Goal: Task Accomplishment & Management: Use online tool/utility

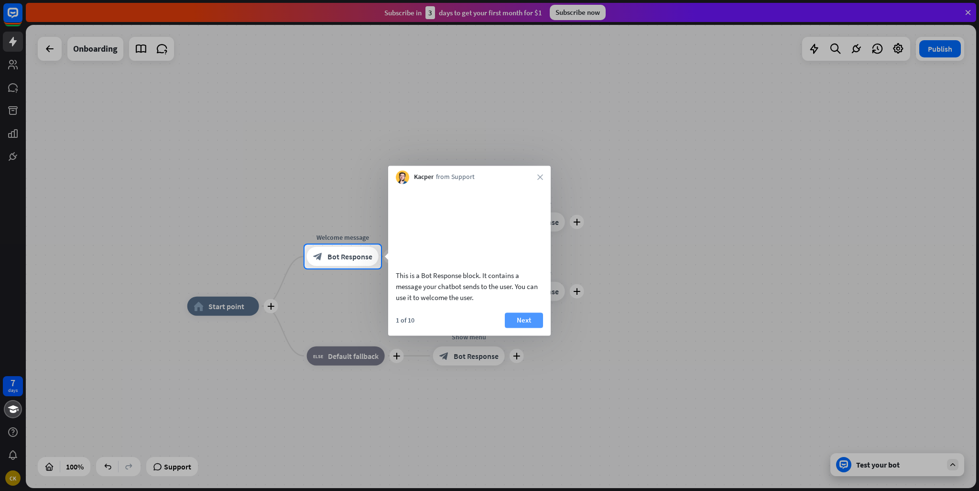
click at [524, 327] on button "Next" at bounding box center [524, 319] width 38 height 15
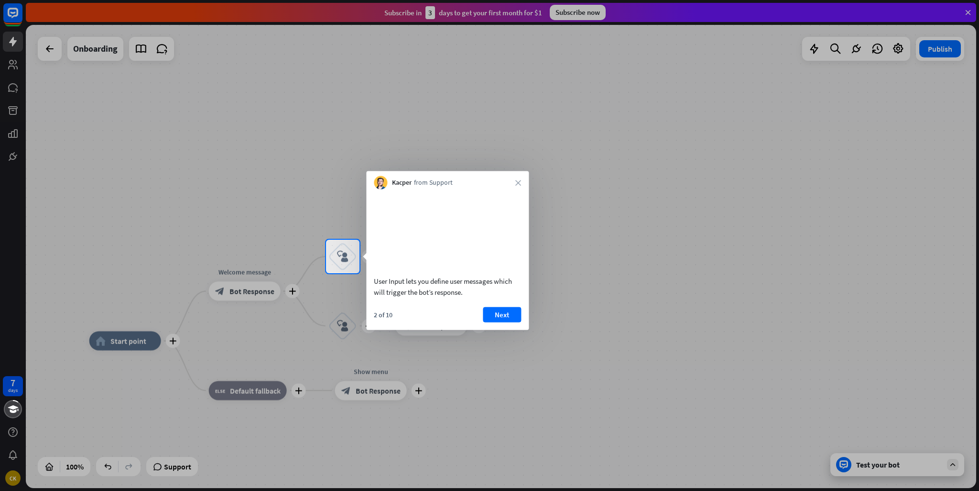
click at [524, 182] on div "Kacper from Support close" at bounding box center [447, 180] width 163 height 18
click at [516, 181] on icon "close" at bounding box center [518, 183] width 6 height 6
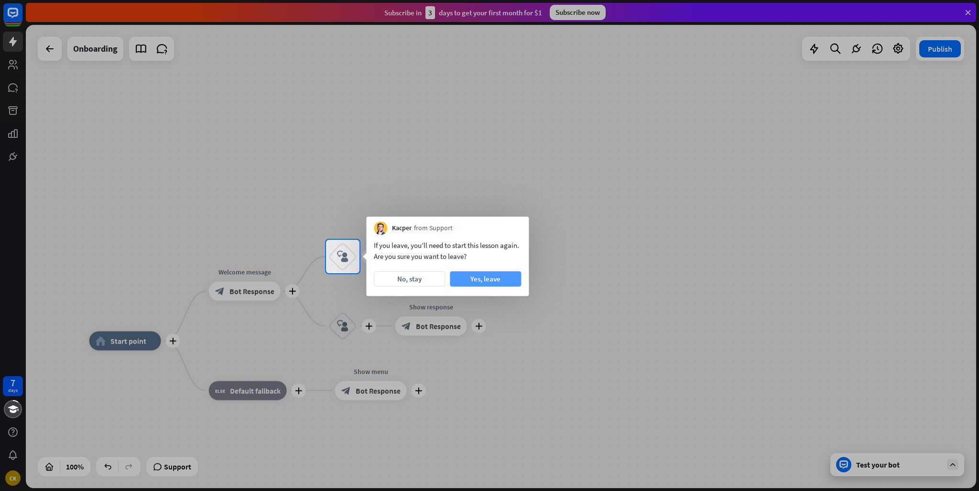
click at [498, 278] on button "Yes, leave" at bounding box center [485, 278] width 71 height 15
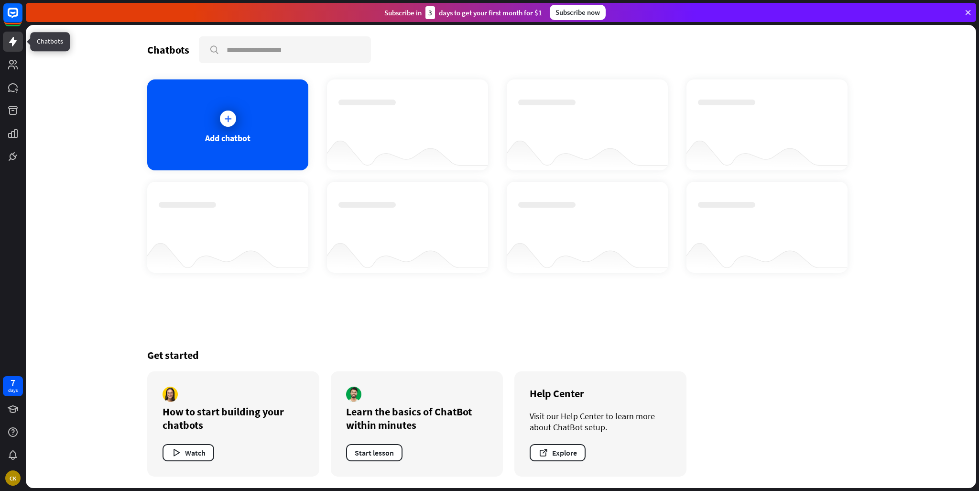
click at [17, 44] on icon at bounding box center [12, 41] width 11 height 11
click at [966, 11] on icon at bounding box center [968, 12] width 9 height 9
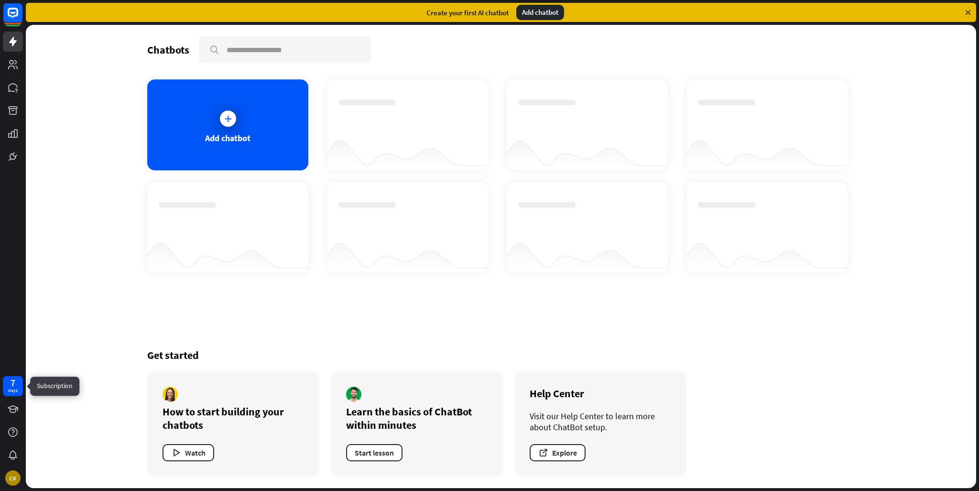
click at [6, 379] on div "7 days" at bounding box center [13, 386] width 20 height 20
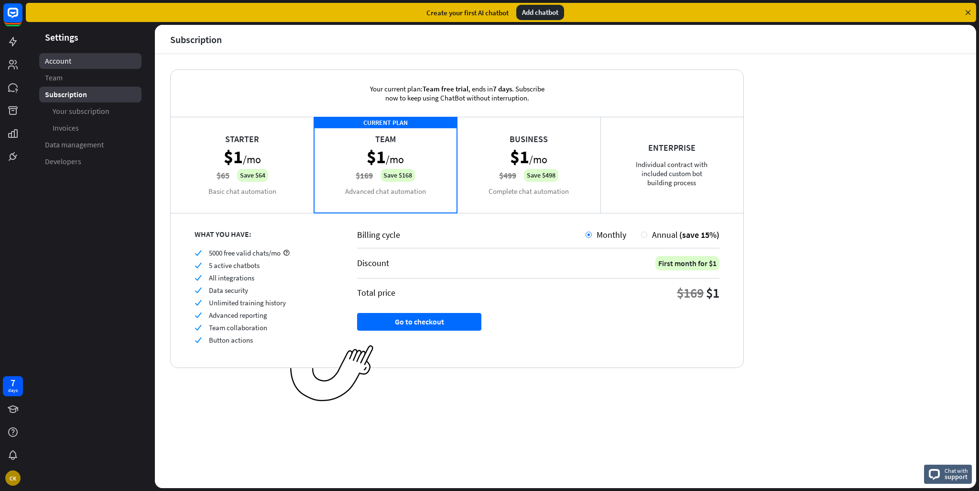
click at [50, 59] on span "Account" at bounding box center [58, 61] width 26 height 10
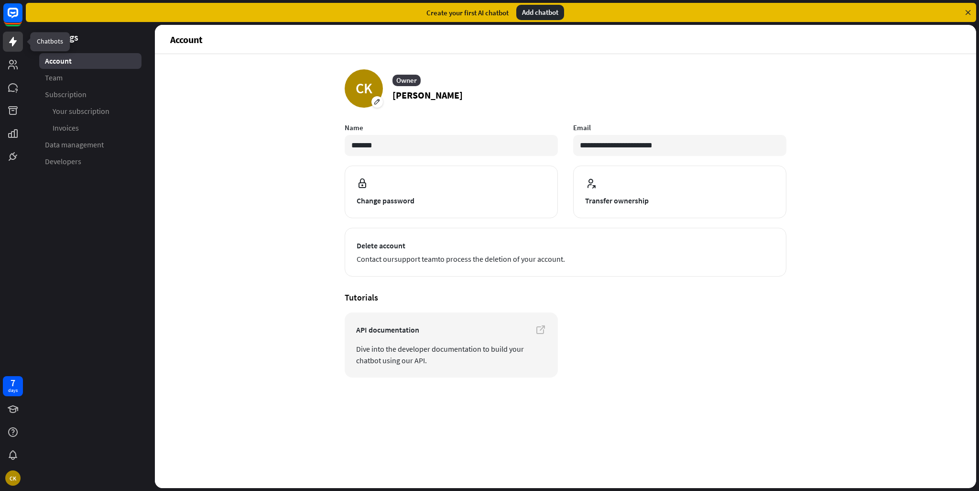
click at [15, 39] on icon at bounding box center [12, 41] width 11 height 11
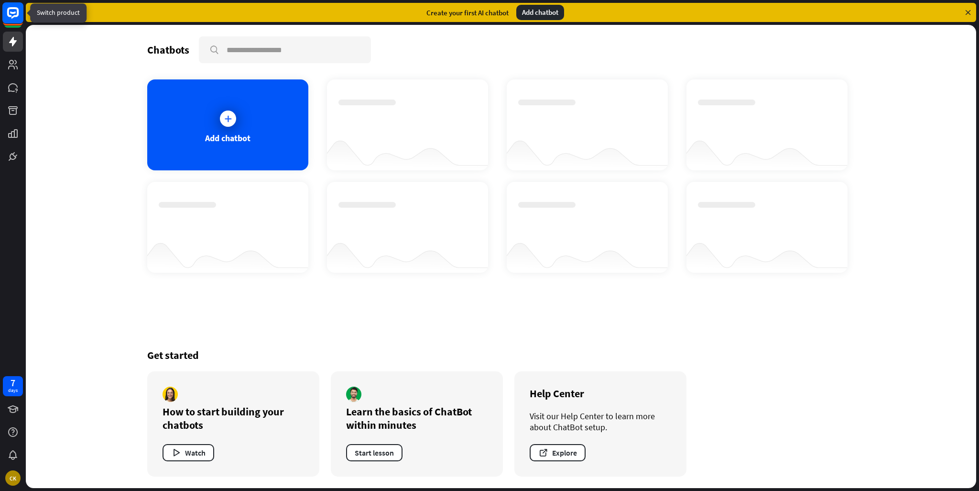
click at [12, 11] on rect at bounding box center [12, 12] width 21 height 21
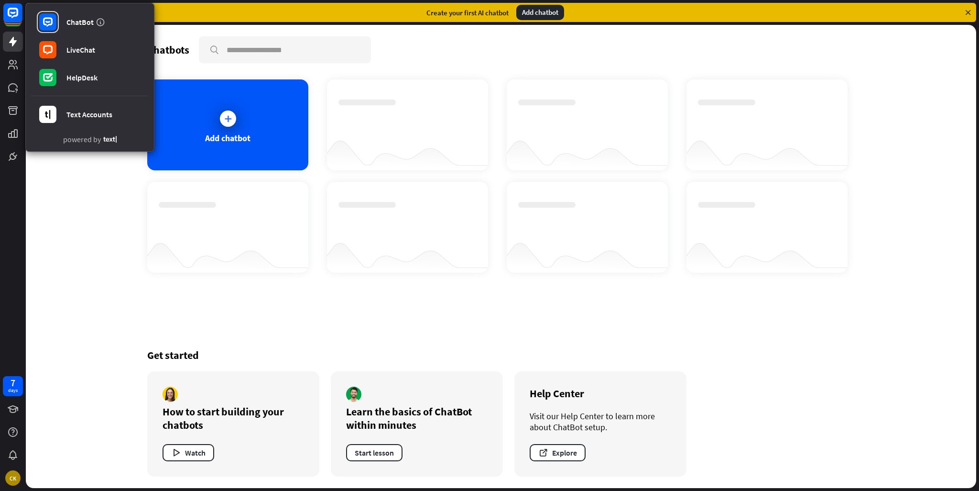
click at [377, 116] on div at bounding box center [407, 115] width 138 height 33
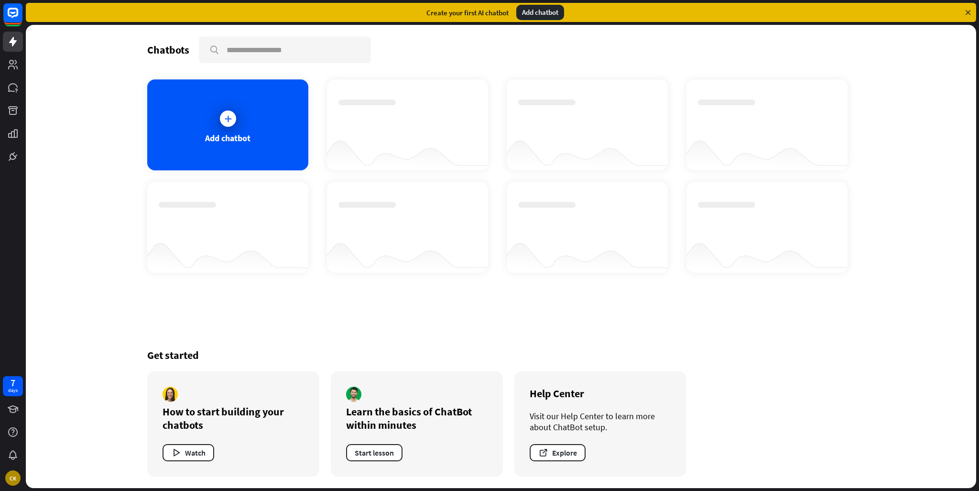
click at [377, 116] on div at bounding box center [407, 115] width 138 height 33
click at [18, 18] on rect at bounding box center [12, 12] width 21 height 21
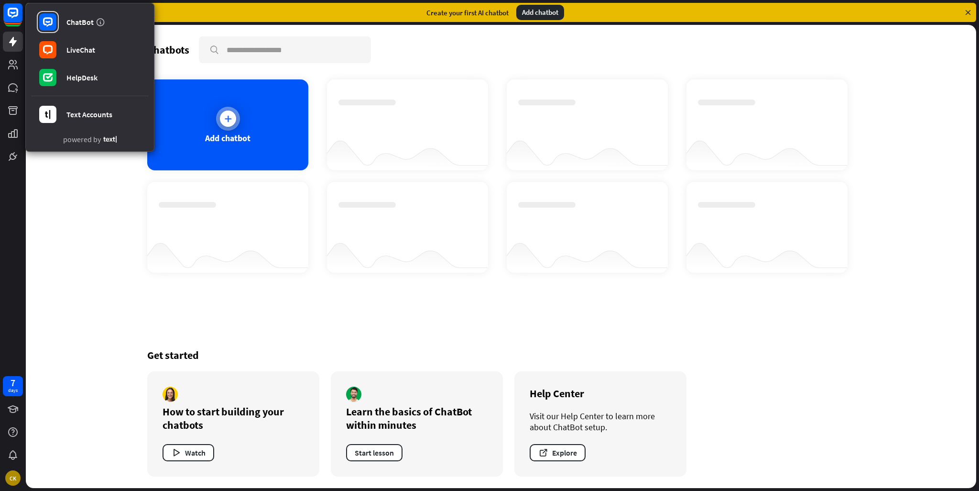
click at [210, 122] on div "Add chatbot" at bounding box center [227, 124] width 161 height 91
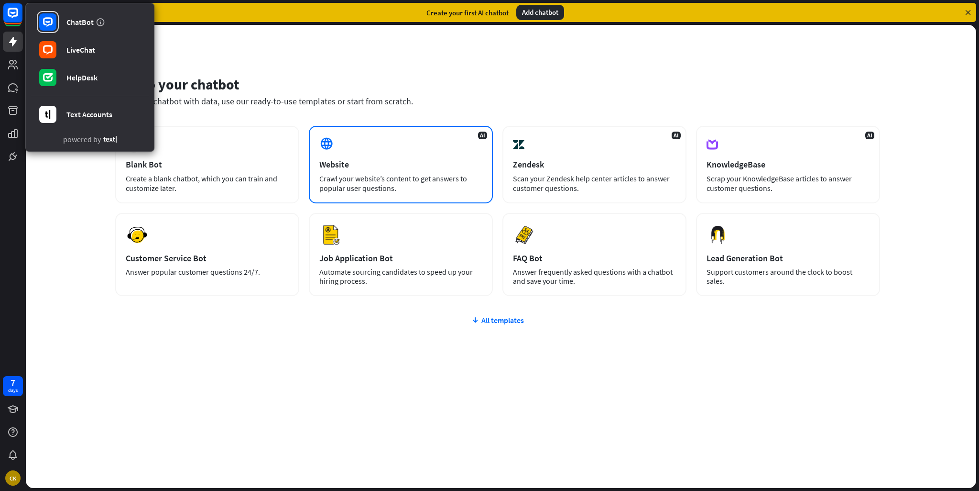
click at [358, 142] on div "AI Website Crawl your website’s content to get answers to popular user question…" at bounding box center [401, 164] width 184 height 77
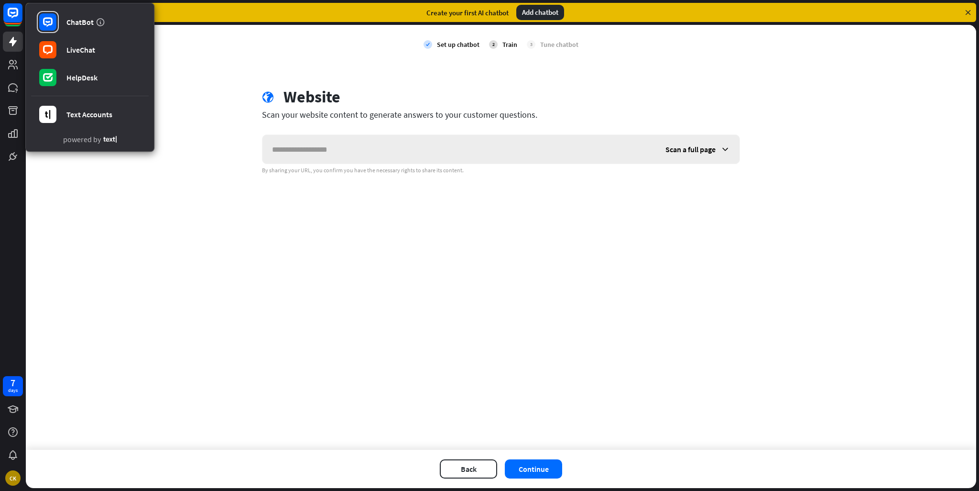
click at [358, 151] on input "text" at bounding box center [458, 149] width 393 height 29
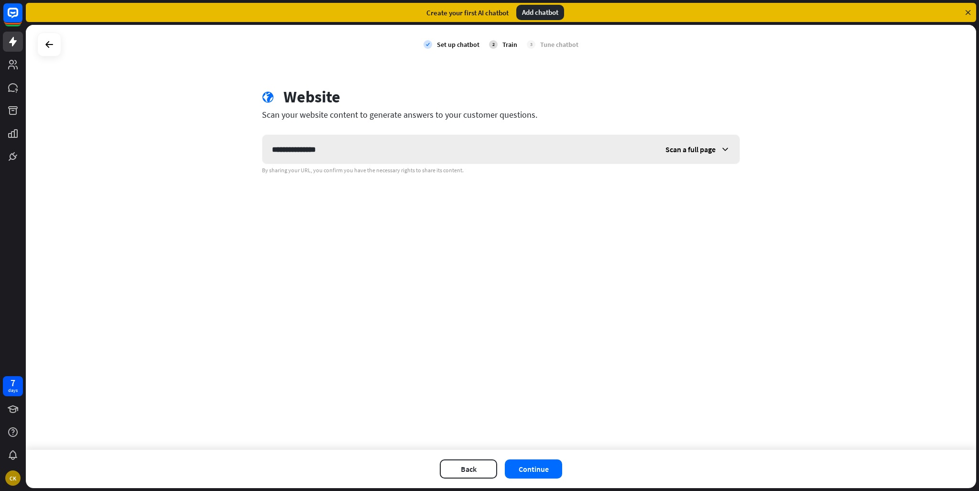
type input "**********"
click at [696, 144] on span "Scan a full page" at bounding box center [691, 149] width 50 height 10
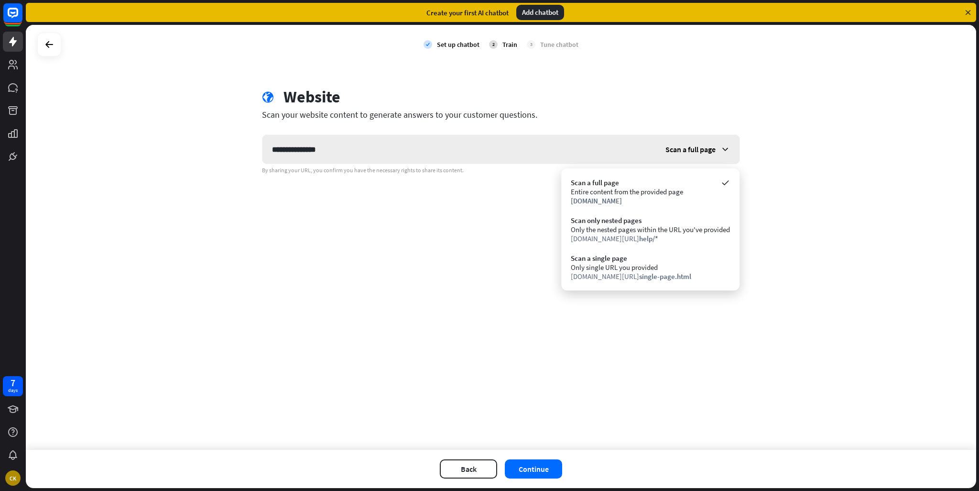
click at [696, 144] on span "Scan a full page" at bounding box center [691, 149] width 50 height 10
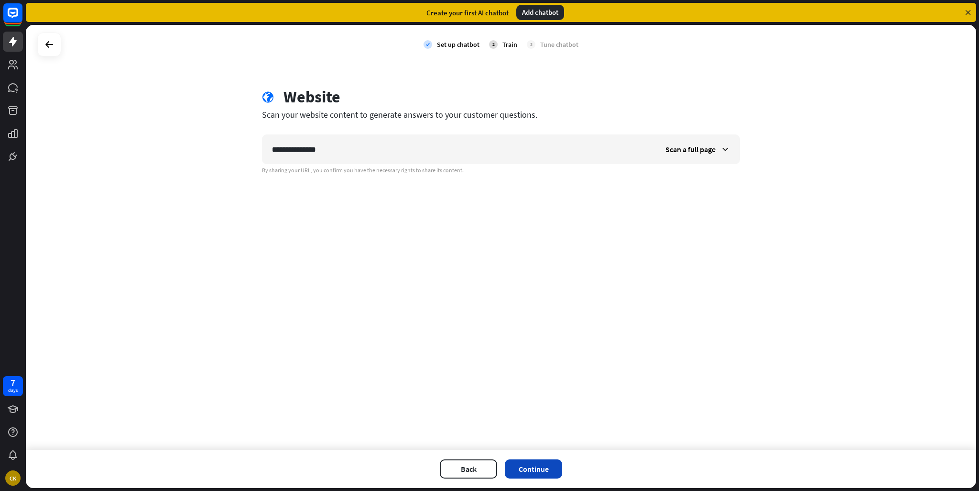
click at [535, 462] on button "Continue" at bounding box center [533, 468] width 57 height 19
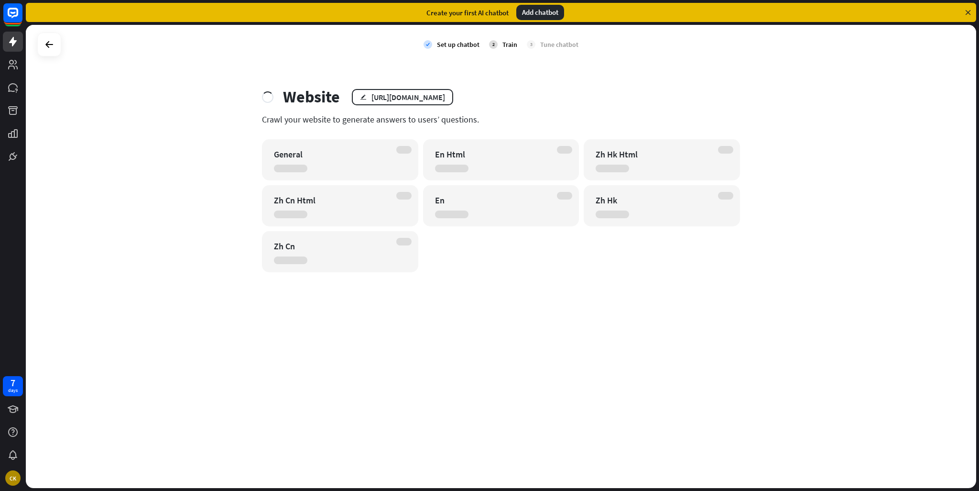
click at [489, 47] on div "2 Train" at bounding box center [503, 45] width 28 height 24
click at [973, 9] on div "Create your first AI chatbot Add chatbot" at bounding box center [501, 12] width 950 height 19
click at [971, 9] on icon at bounding box center [968, 12] width 9 height 9
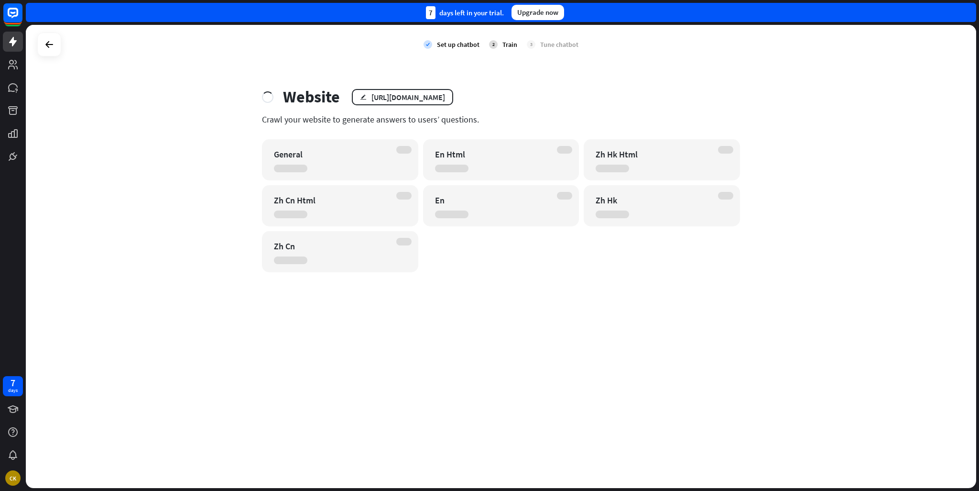
click at [935, 137] on div "check Set up chatbot 2 Train 3 Tune chatbot Website edit [URL][DOMAIN_NAME] Cra…" at bounding box center [501, 256] width 950 height 463
click at [952, 10] on div "7 days left in your trial. Upgrade now" at bounding box center [501, 12] width 950 height 19
click at [952, 11] on div "7 days left in your trial. Upgrade now" at bounding box center [501, 12] width 950 height 19
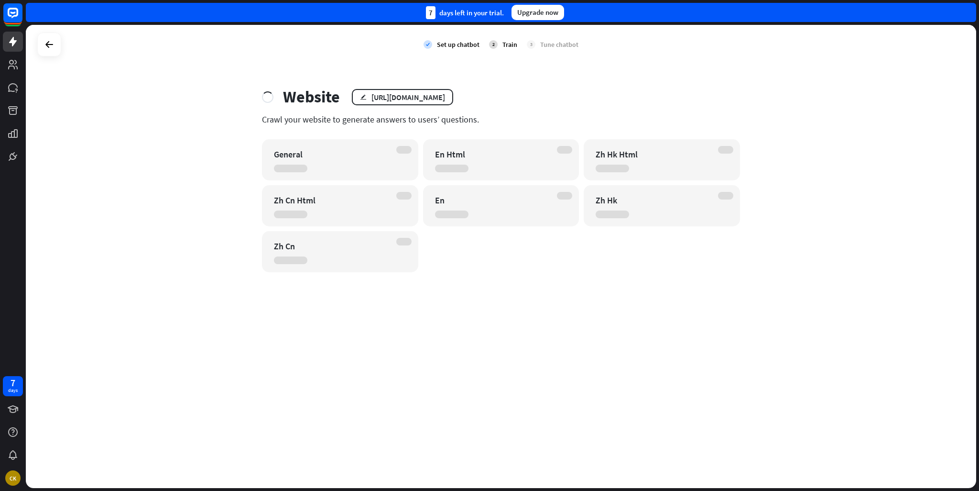
click at [386, 150] on div "General" at bounding box center [332, 154] width 116 height 11
click at [384, 157] on div "General" at bounding box center [332, 154] width 116 height 11
click at [502, 173] on div "En Html" at bounding box center [501, 159] width 156 height 41
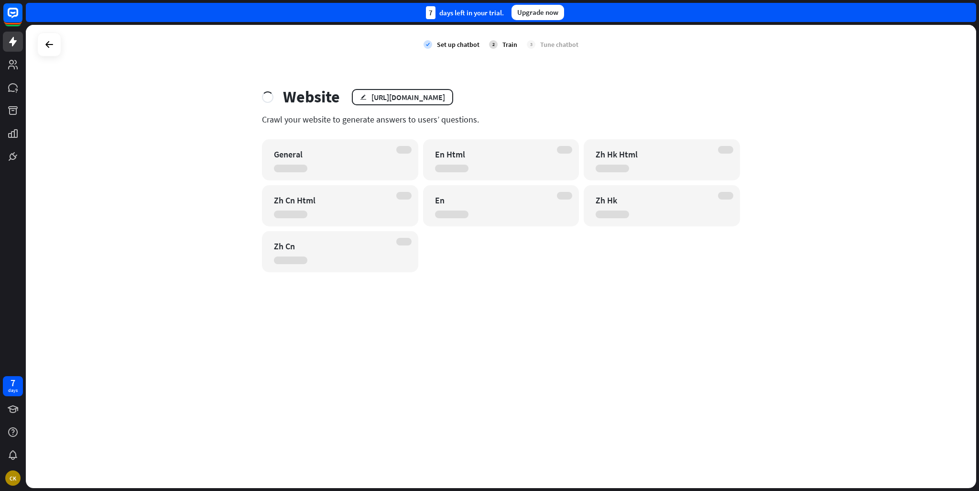
click at [502, 173] on div "En Html" at bounding box center [501, 159] width 156 height 41
drag, startPoint x: 439, startPoint y: 154, endPoint x: 512, endPoint y: 165, distance: 73.0
click at [512, 165] on div "En Html" at bounding box center [501, 159] width 156 height 41
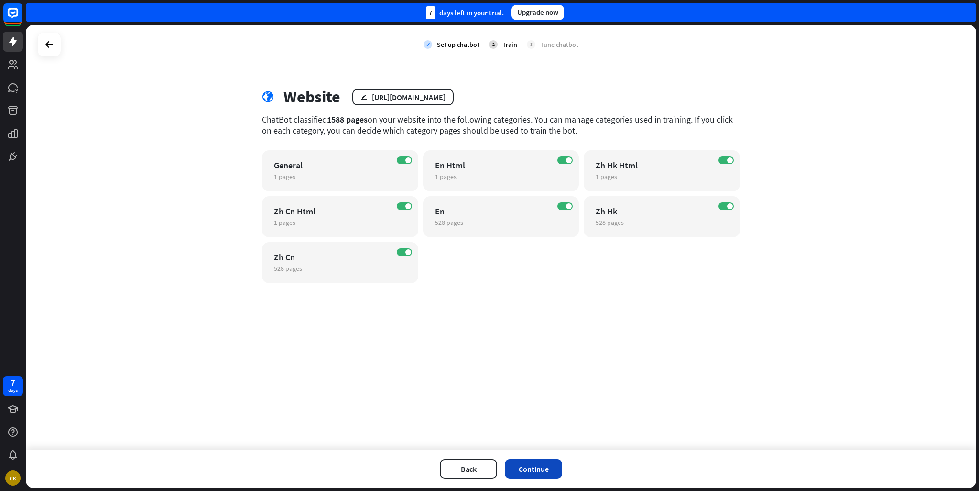
click at [547, 472] on button "Continue" at bounding box center [533, 468] width 57 height 19
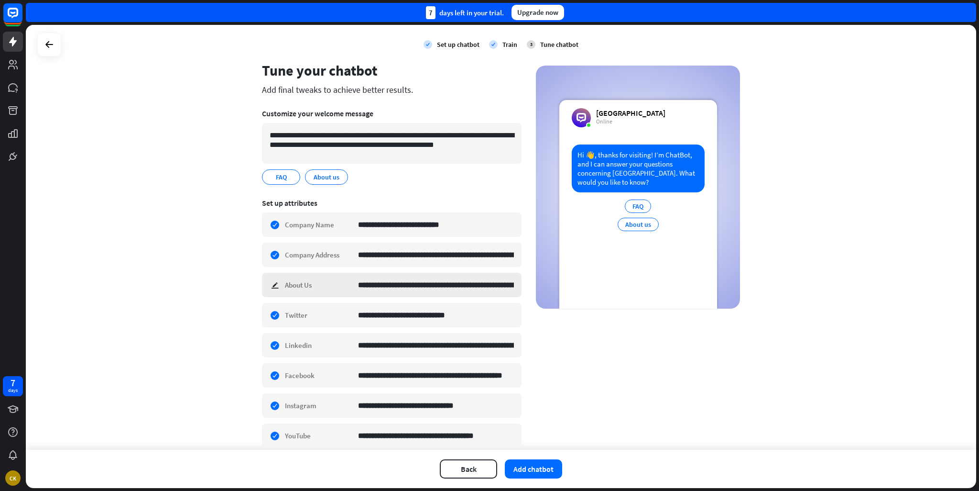
scroll to position [63, 0]
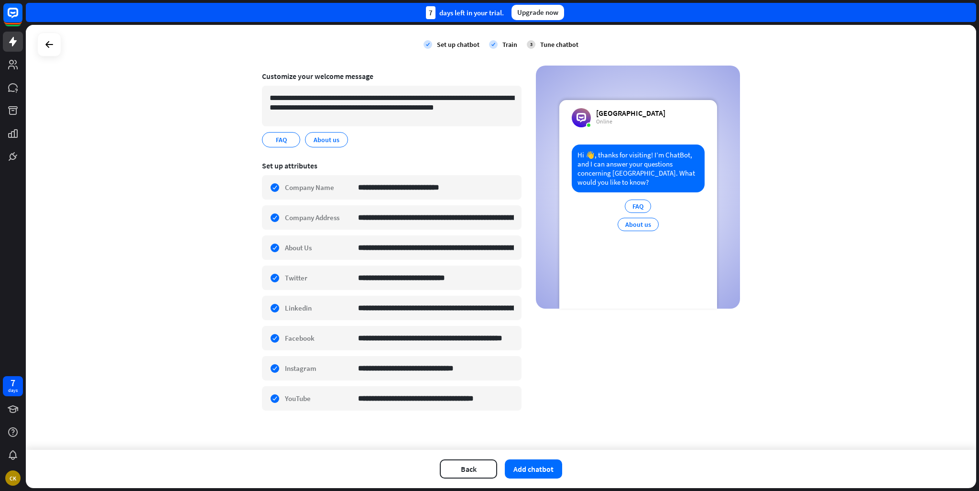
click at [440, 459] on div "Back Add chatbot" at bounding box center [501, 468] width 950 height 38
click at [448, 467] on button "Back" at bounding box center [468, 468] width 57 height 19
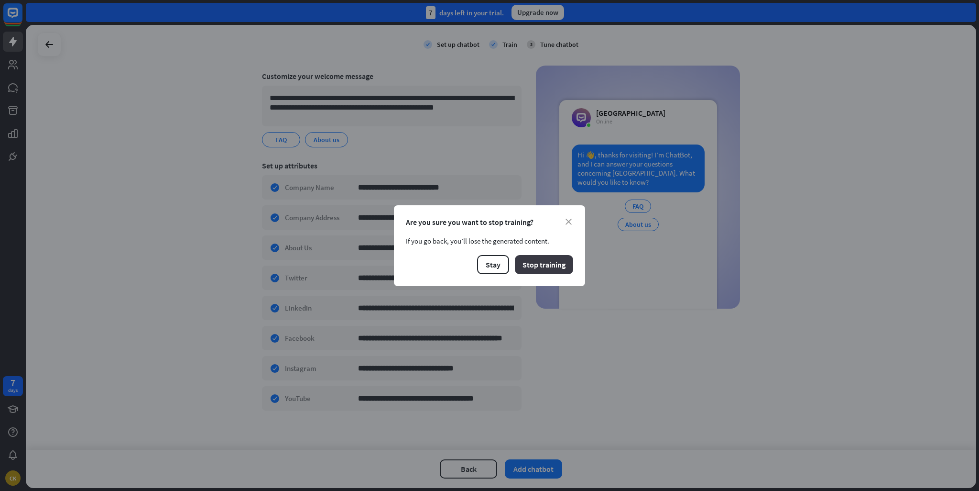
click at [520, 265] on button "Stop training" at bounding box center [544, 264] width 58 height 19
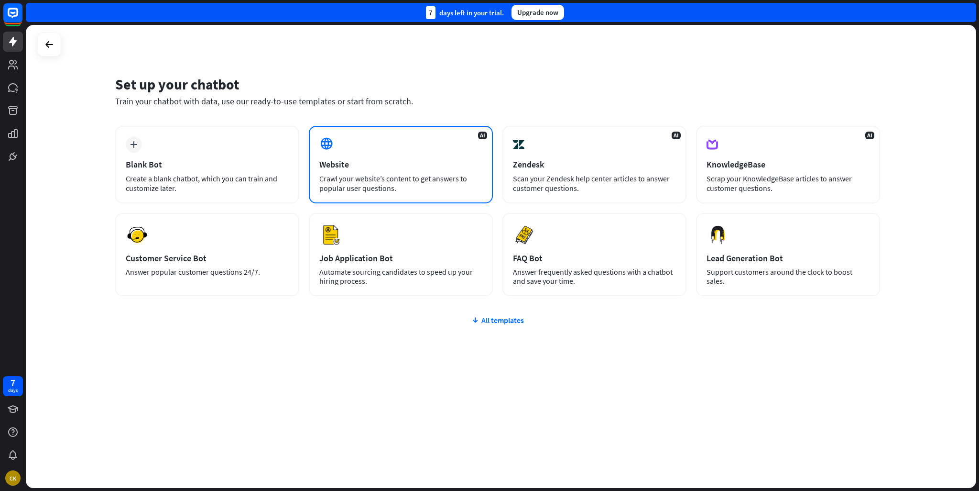
click at [380, 155] on div "AI Website Crawl your website’s content to get answers to popular user question…" at bounding box center [401, 164] width 184 height 77
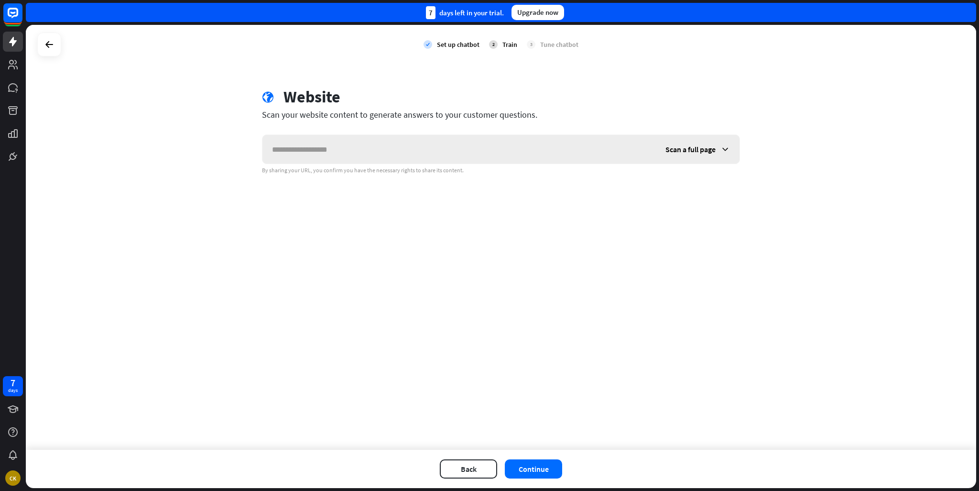
click at [384, 161] on input "text" at bounding box center [458, 149] width 393 height 29
type input "**********"
click at [515, 465] on button "Continue" at bounding box center [533, 468] width 57 height 19
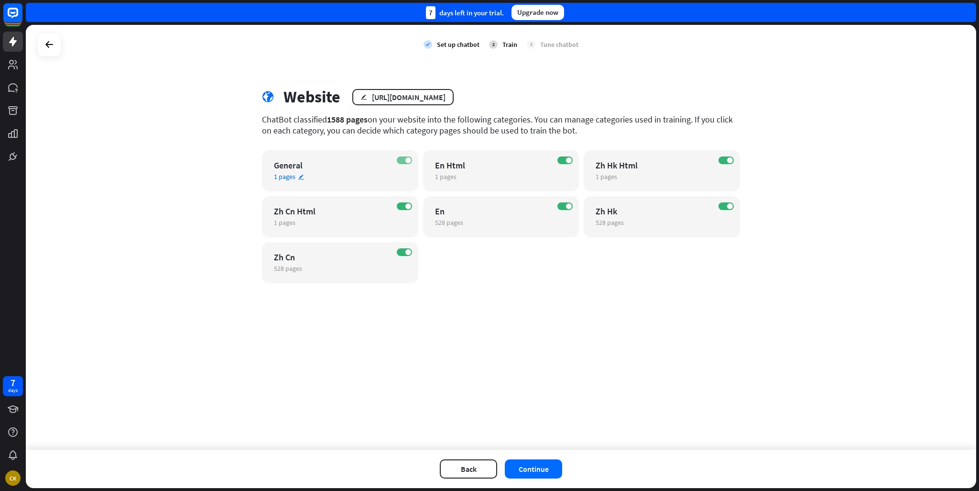
click at [400, 159] on label "ON" at bounding box center [404, 160] width 15 height 8
click at [391, 201] on div "ON Zh Cn Html 1 pages edit" at bounding box center [340, 216] width 156 height 41
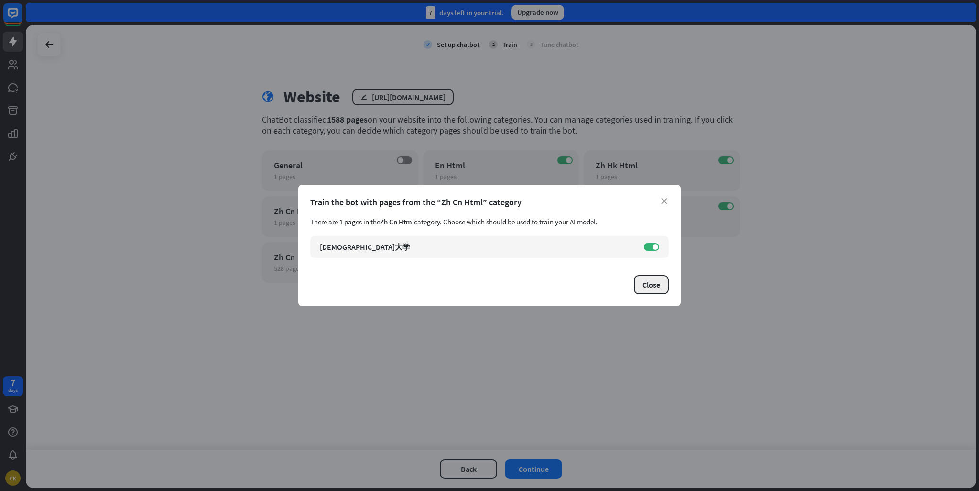
click at [645, 284] on button "Close" at bounding box center [651, 284] width 35 height 19
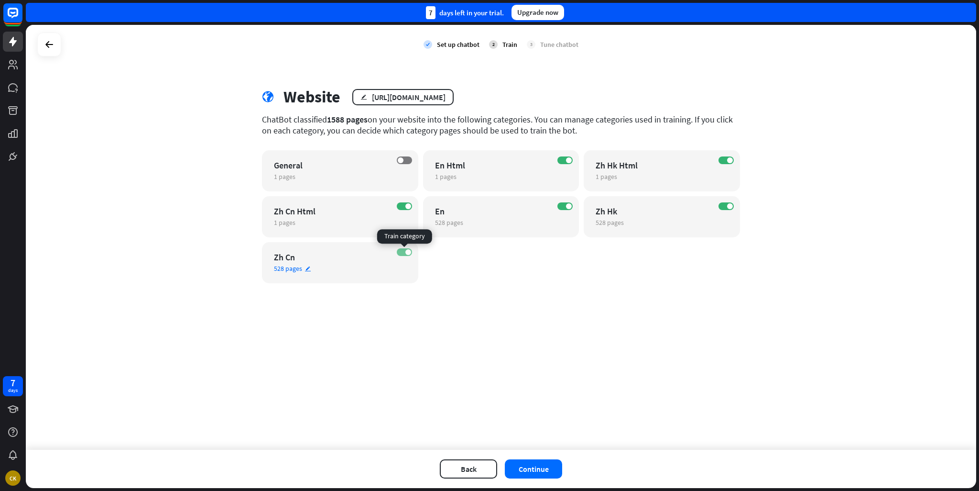
click at [404, 252] on label "ON" at bounding box center [404, 252] width 15 height 8
click at [717, 204] on div "ON Zh Hk 528 pages edit" at bounding box center [662, 216] width 156 height 41
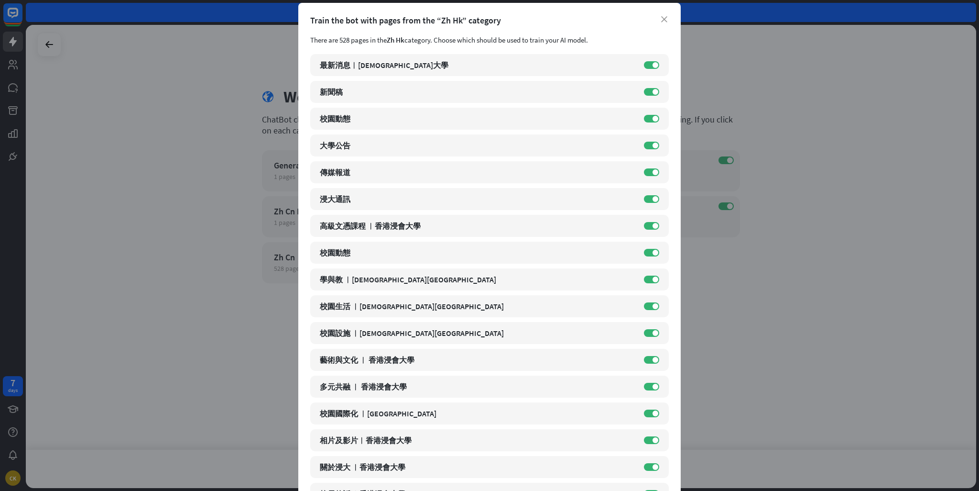
scroll to position [0, 0]
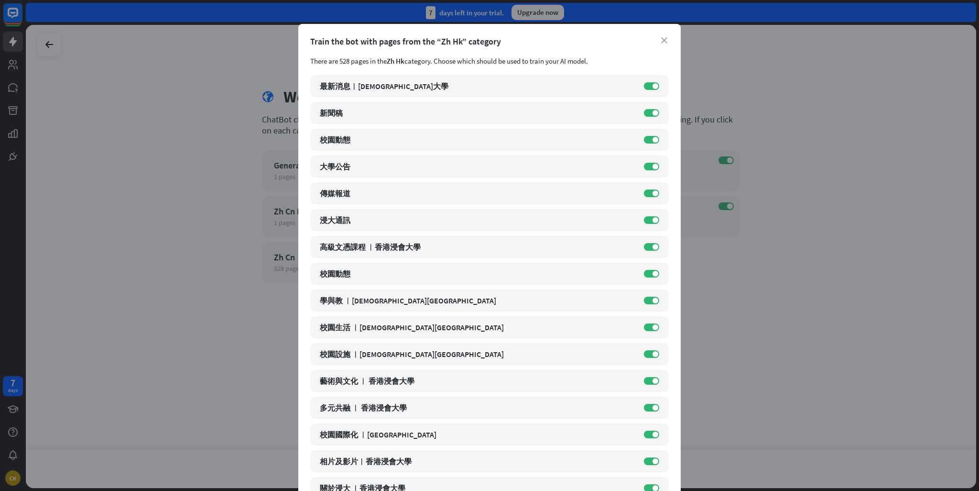
click at [661, 38] on icon "close" at bounding box center [664, 40] width 6 height 6
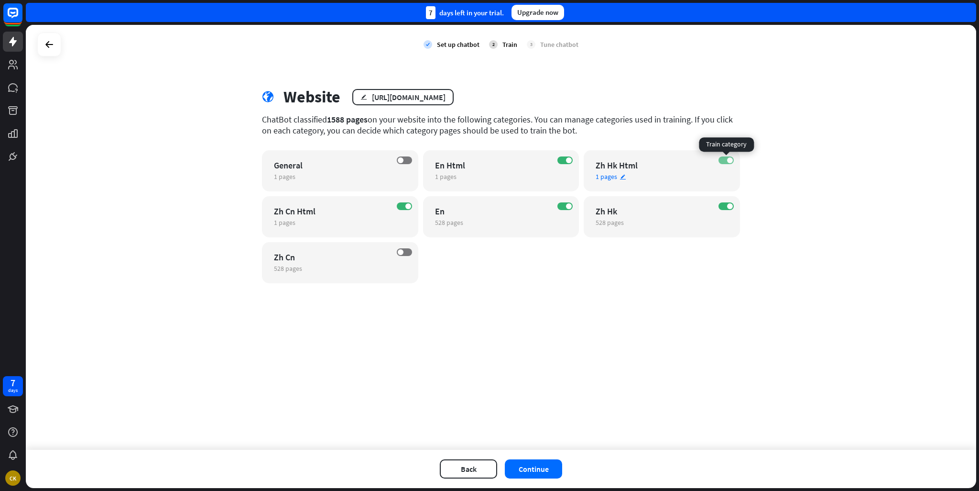
click at [723, 163] on label "ON" at bounding box center [726, 160] width 15 height 8
click at [726, 209] on label "ON" at bounding box center [726, 206] width 15 height 8
click at [396, 161] on div "OFF General 1 pages edit" at bounding box center [340, 170] width 156 height 41
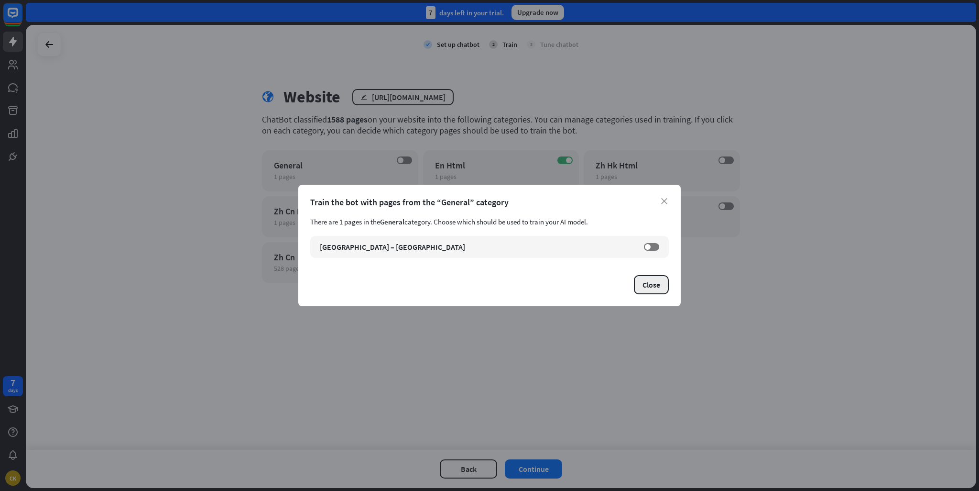
click at [656, 286] on button "Close" at bounding box center [651, 284] width 35 height 19
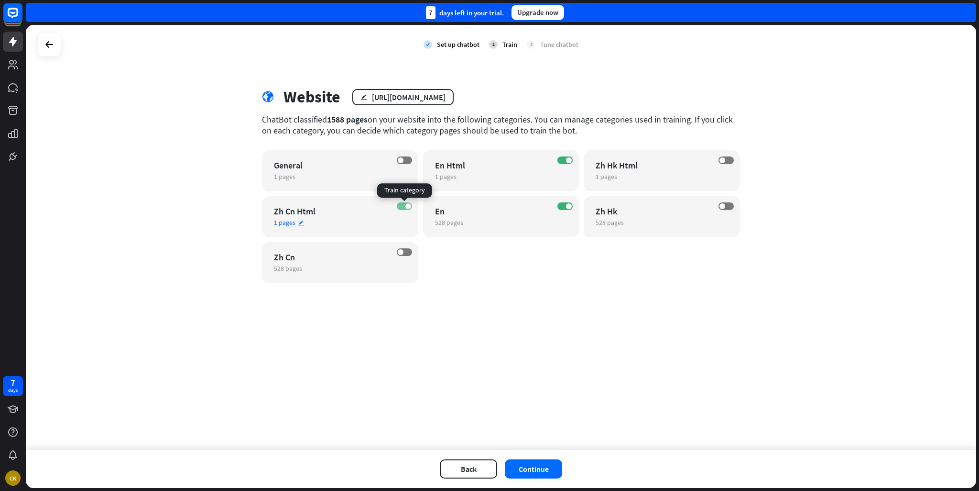
click at [400, 205] on label "ON" at bounding box center [404, 206] width 15 height 8
click at [402, 162] on span at bounding box center [401, 160] width 6 height 6
click at [541, 468] on button "Continue" at bounding box center [533, 468] width 57 height 19
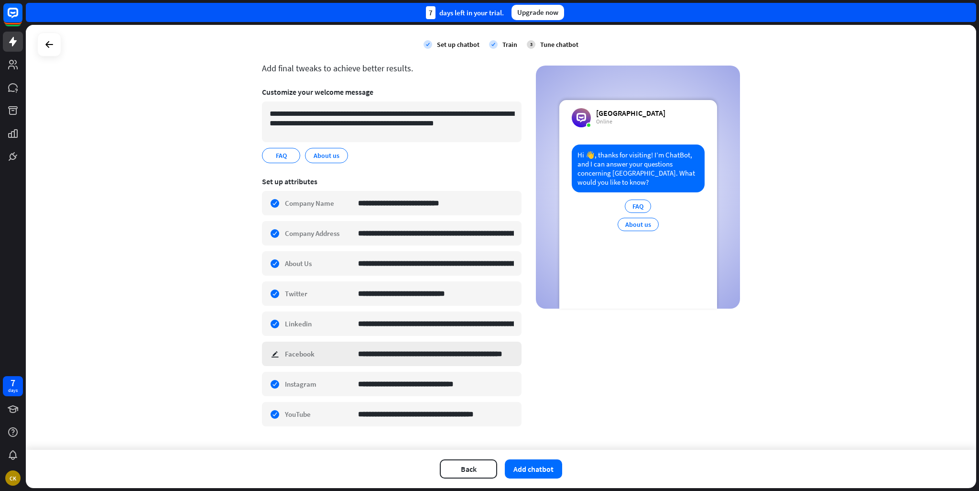
scroll to position [63, 0]
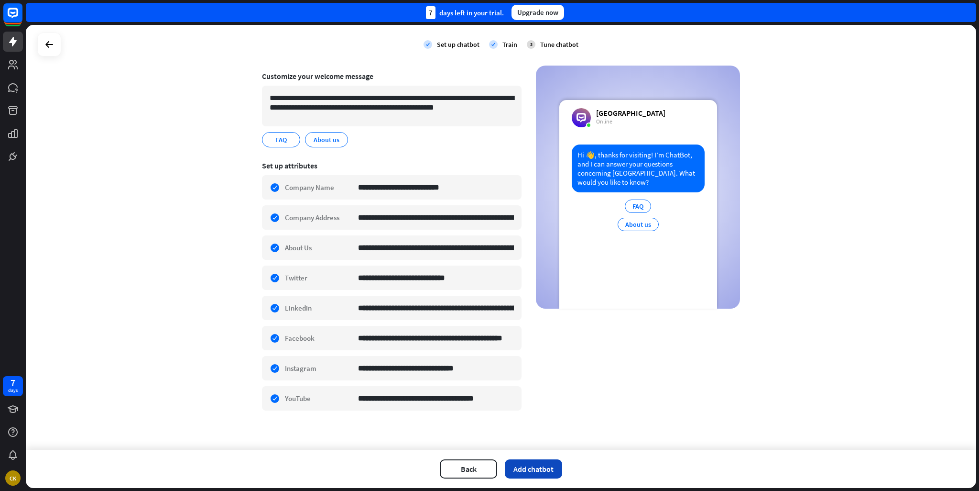
click at [525, 464] on button "Add chatbot" at bounding box center [533, 468] width 57 height 19
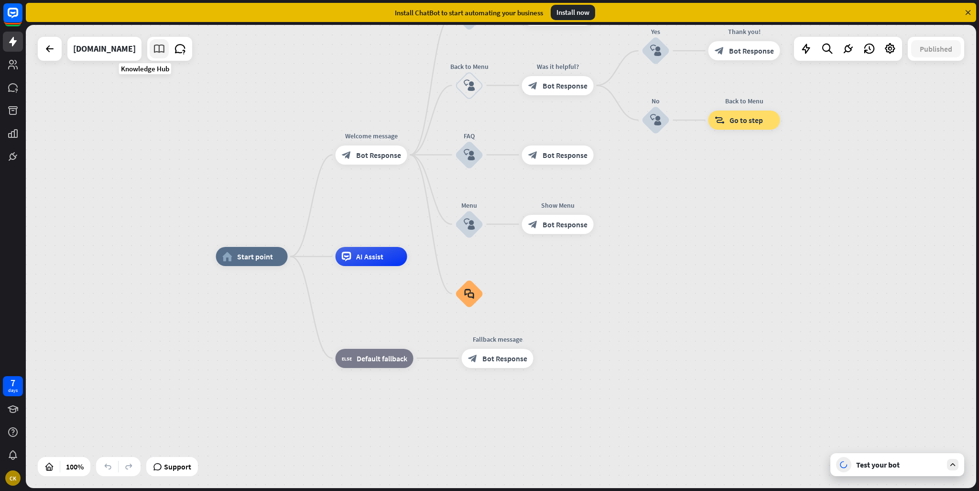
click at [153, 53] on icon at bounding box center [159, 49] width 12 height 12
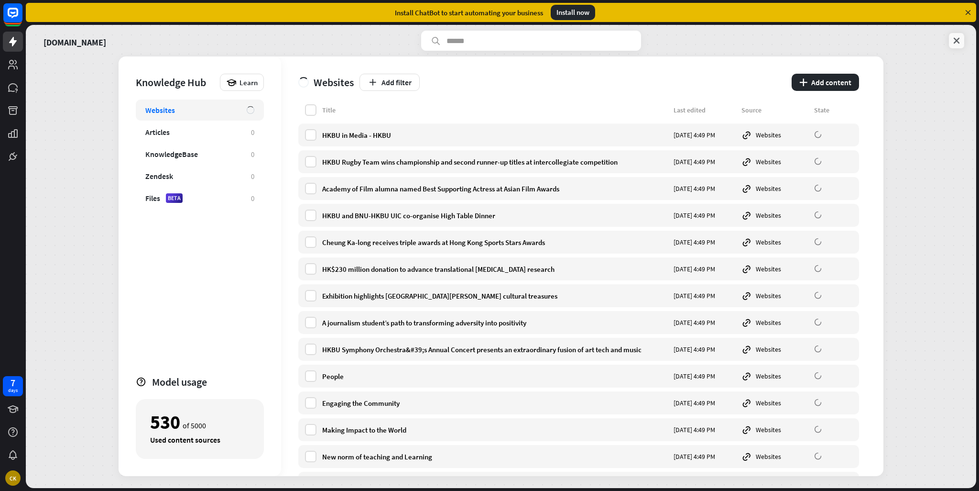
click at [960, 43] on icon at bounding box center [957, 41] width 10 height 10
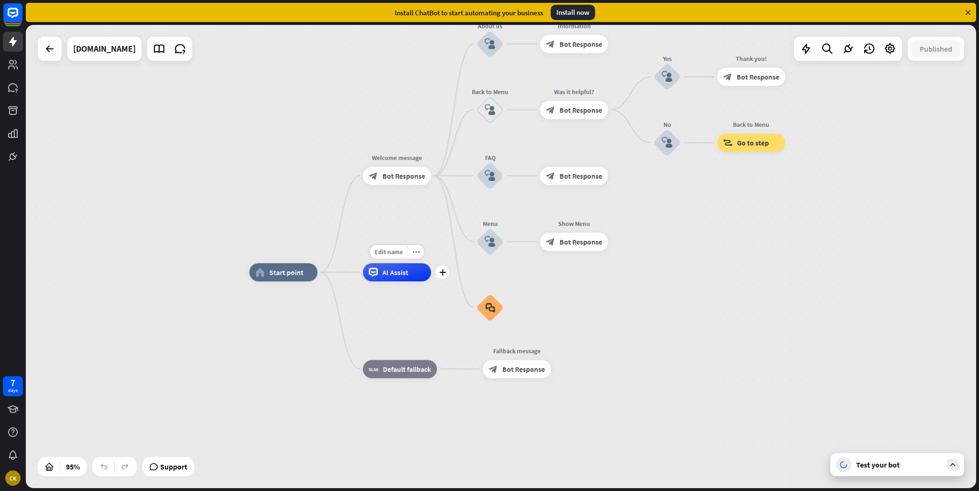
click at [388, 273] on span "AI Assist" at bounding box center [395, 271] width 26 height 9
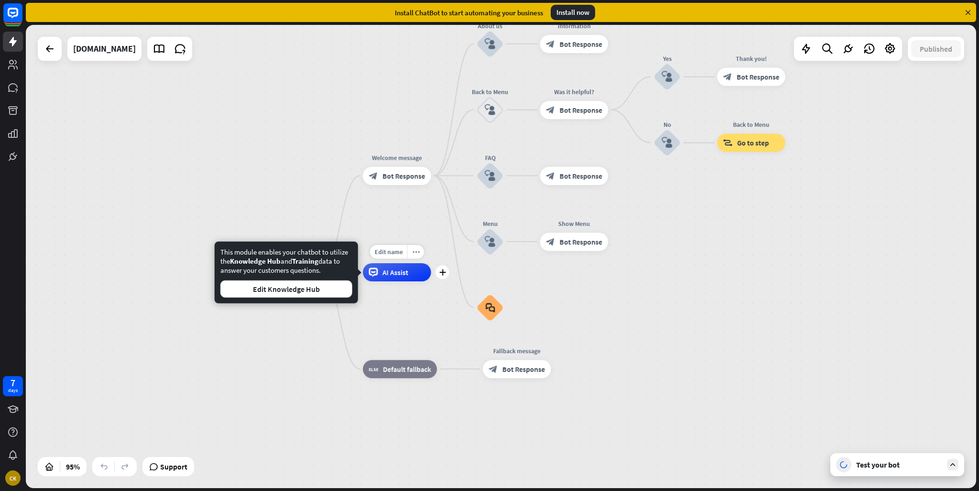
click at [388, 273] on span "AI Assist" at bounding box center [395, 271] width 26 height 9
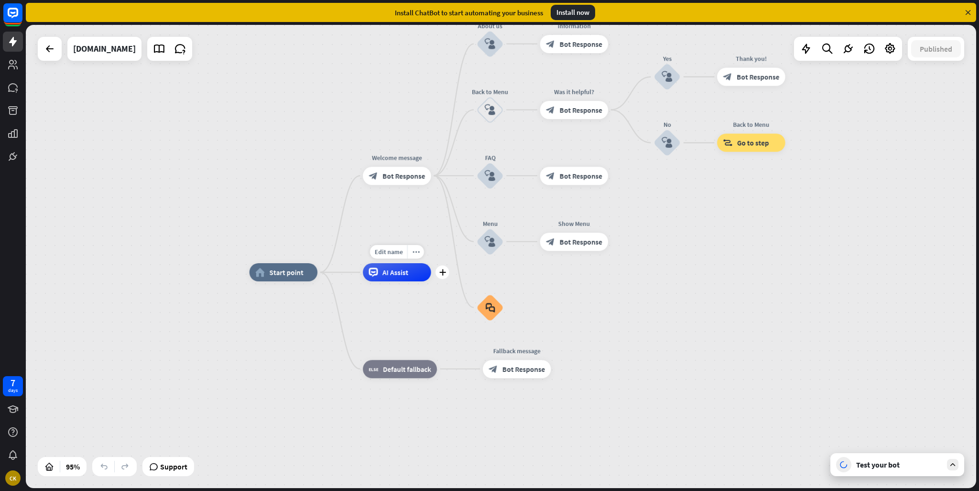
click at [388, 273] on span "AI Assist" at bounding box center [395, 271] width 26 height 9
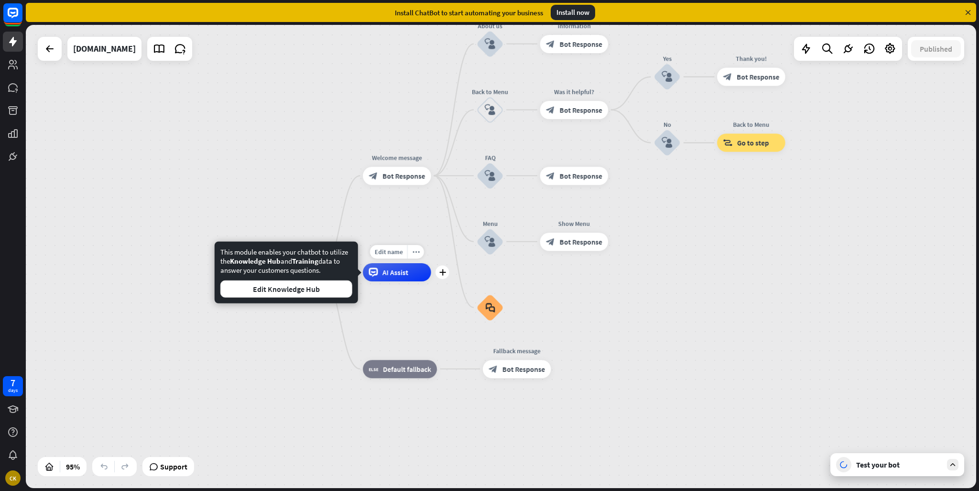
click at [388, 274] on span "AI Assist" at bounding box center [395, 271] width 26 height 9
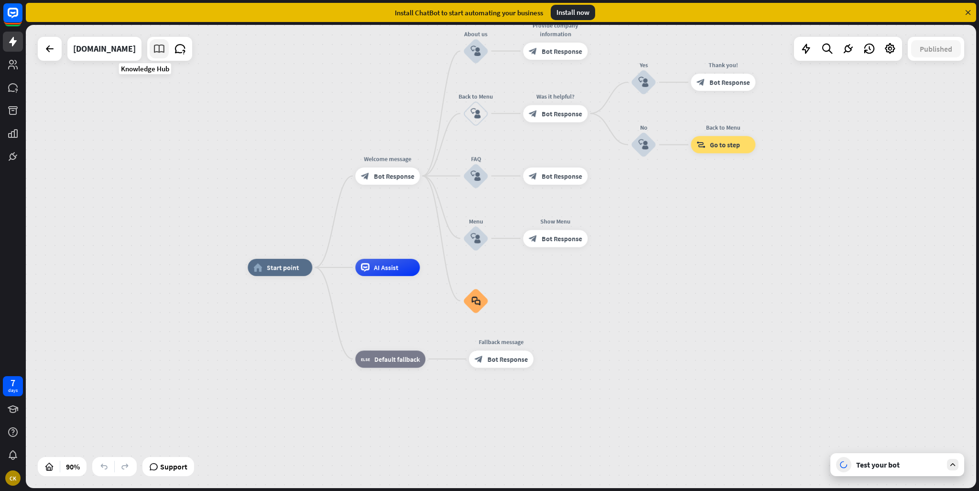
click at [153, 53] on icon at bounding box center [159, 49] width 12 height 12
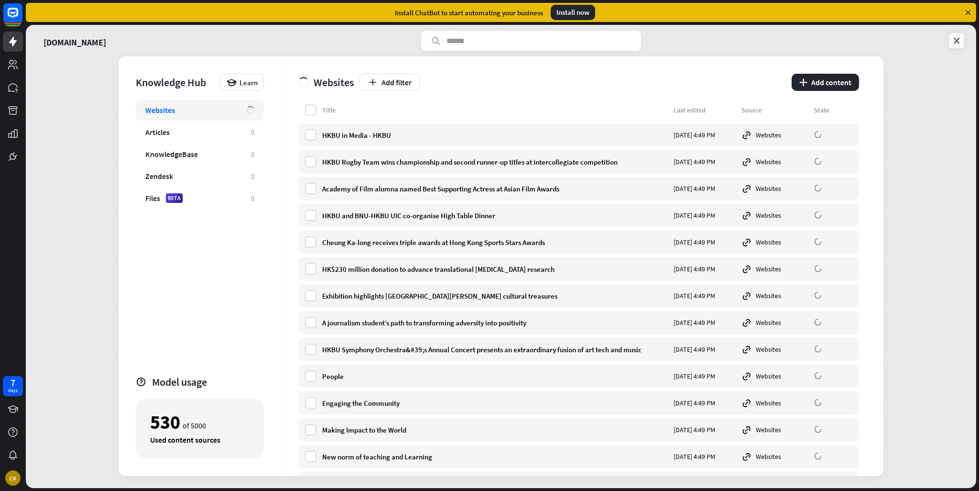
click at [956, 35] on link at bounding box center [956, 40] width 15 height 15
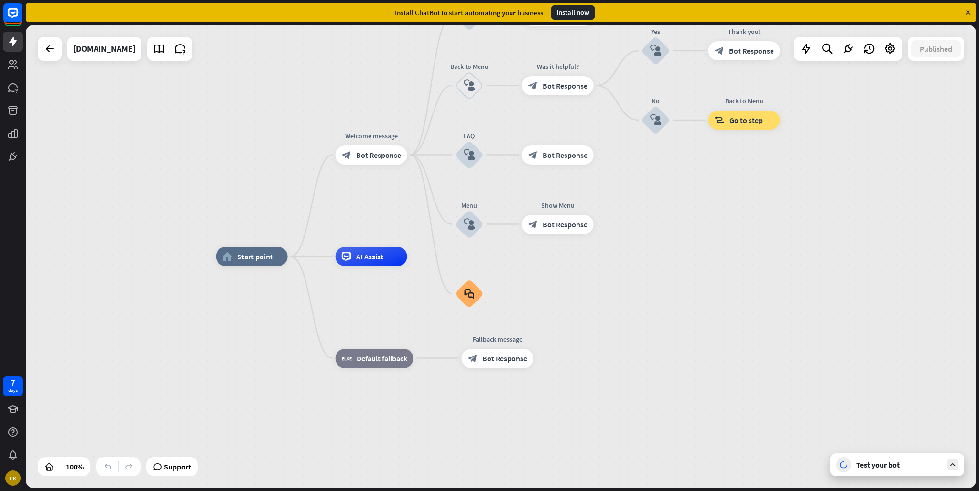
click at [954, 464] on icon at bounding box center [953, 464] width 9 height 9
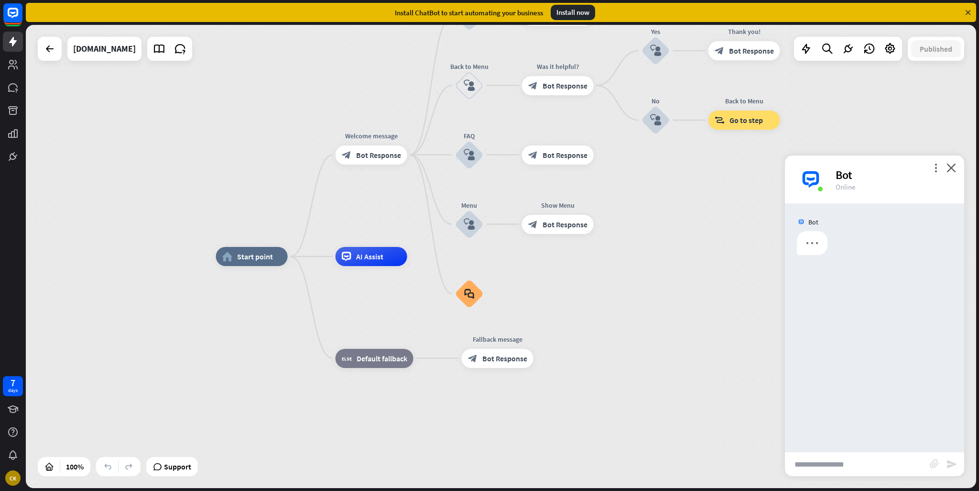
click at [841, 463] on input "text" at bounding box center [857, 464] width 145 height 24
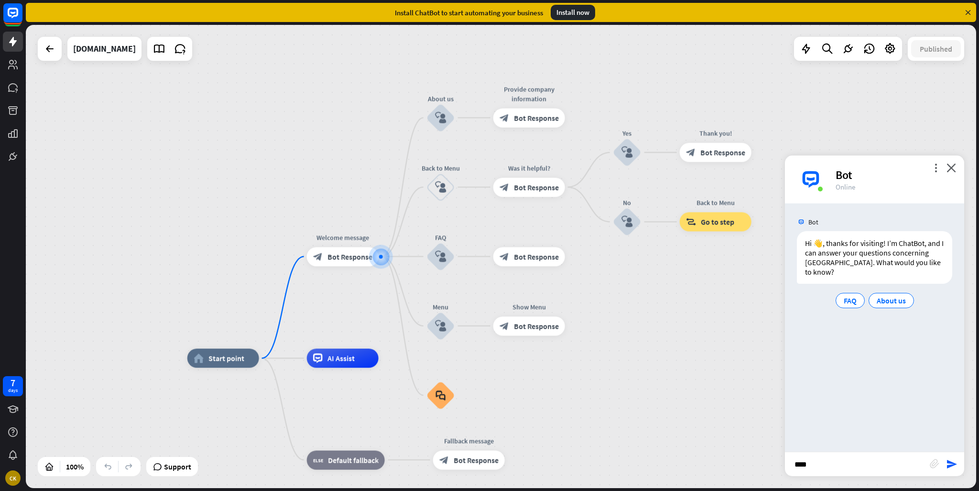
type input "*****"
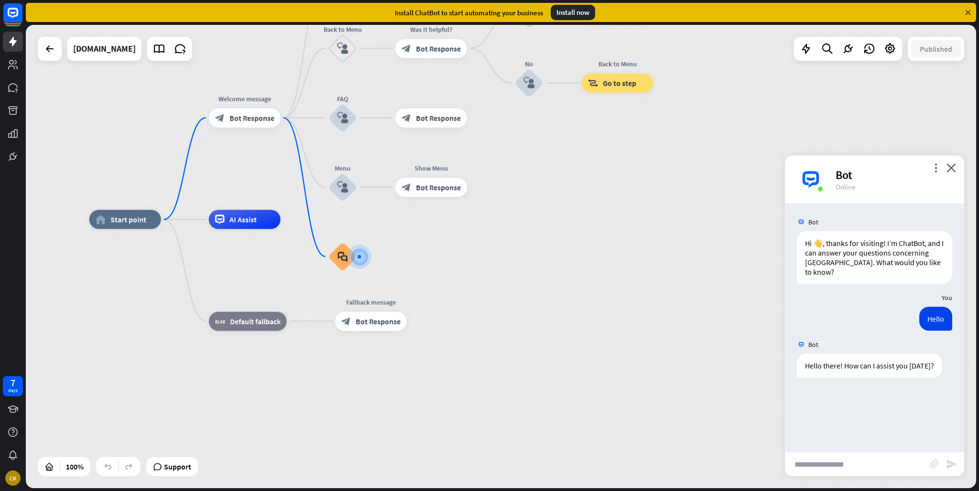
click at [819, 456] on input "text" at bounding box center [857, 464] width 145 height 24
type input "**********"
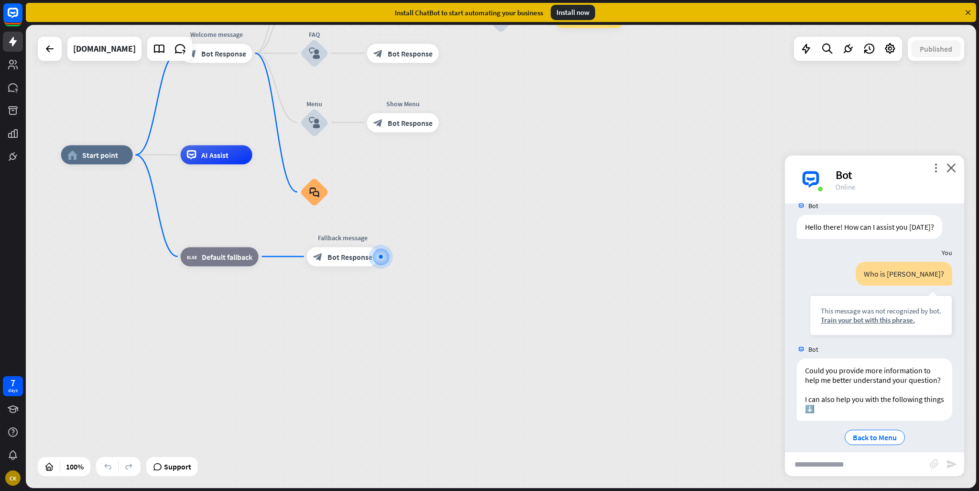
scroll to position [157, 0]
